Goal: Task Accomplishment & Management: Manage account settings

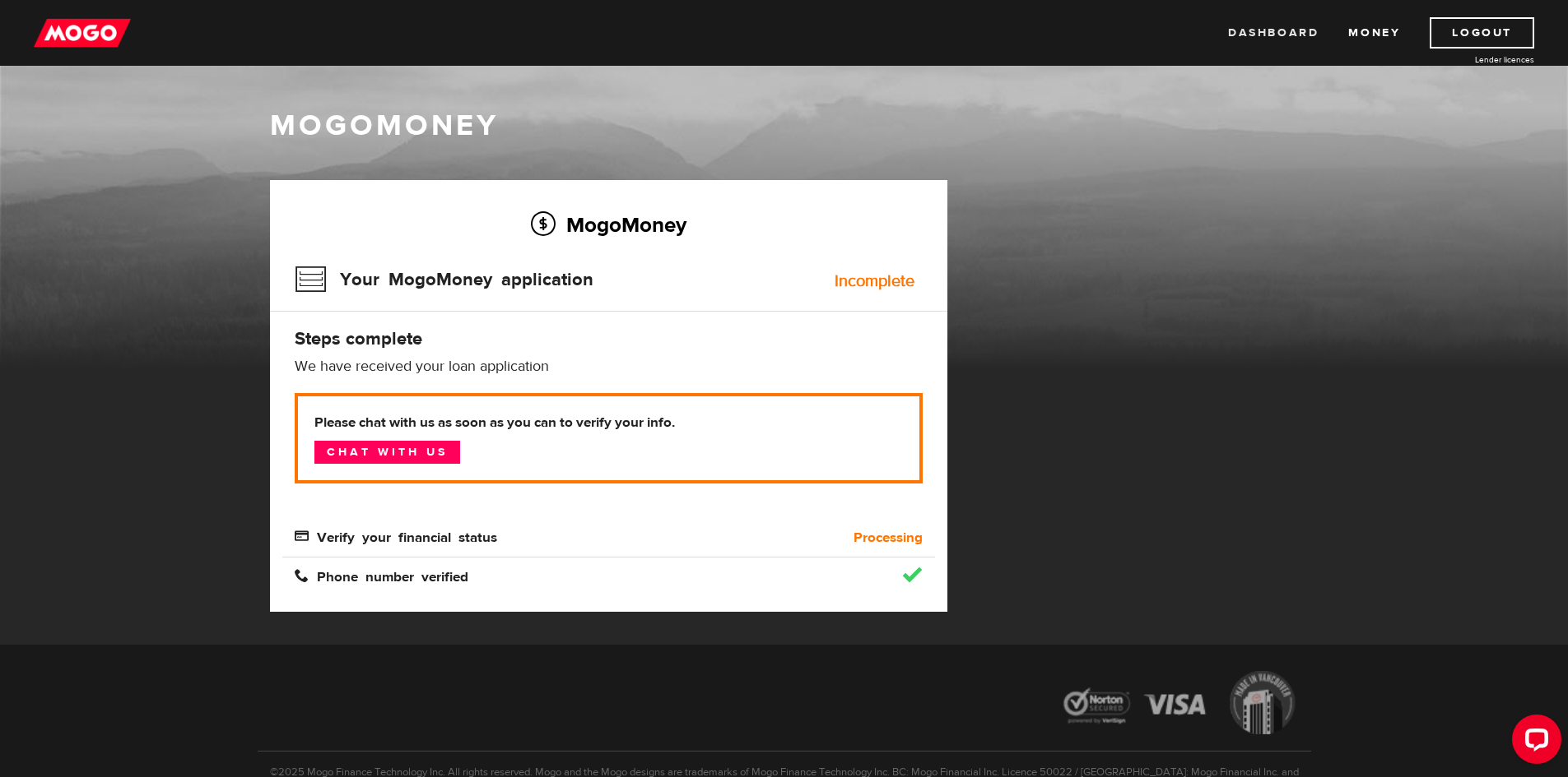
click at [1277, 39] on link "Dashboard" at bounding box center [1273, 33] width 90 height 31
click at [302, 282] on h3 "Your MogoMoney application" at bounding box center [444, 280] width 298 height 43
click at [1505, 35] on link "Logout" at bounding box center [1482, 33] width 104 height 31
